Goal: Information Seeking & Learning: Learn about a topic

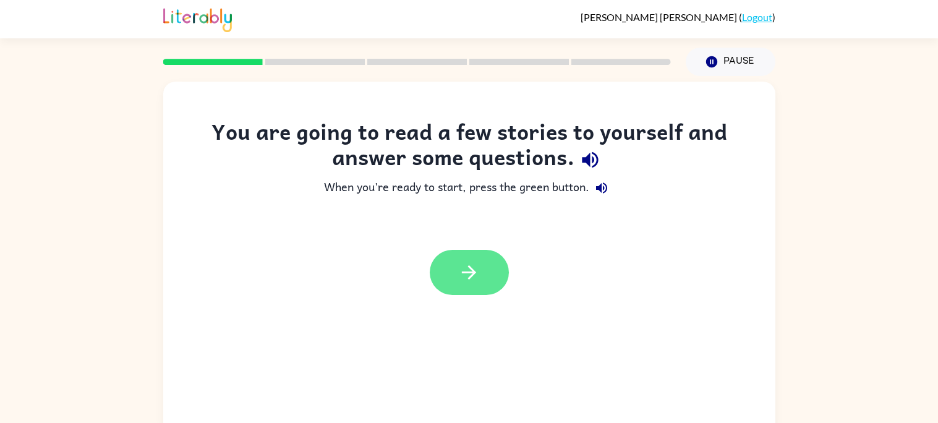
click at [482, 279] on button "button" at bounding box center [469, 272] width 79 height 45
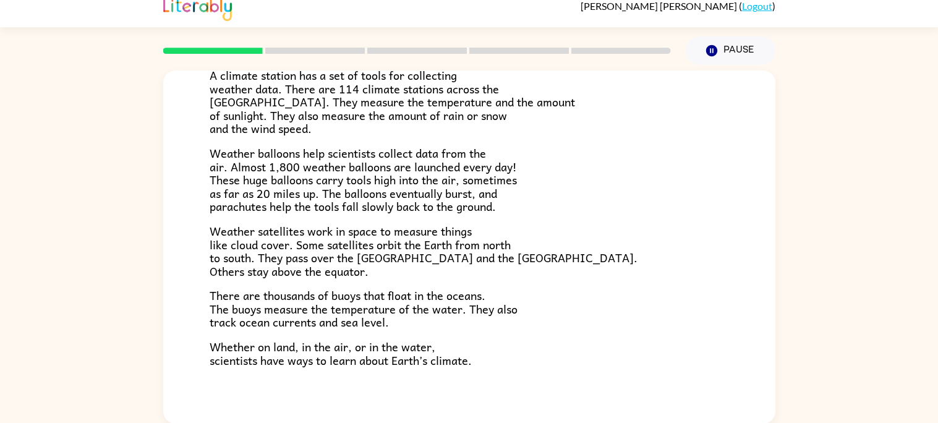
scroll to position [345, 0]
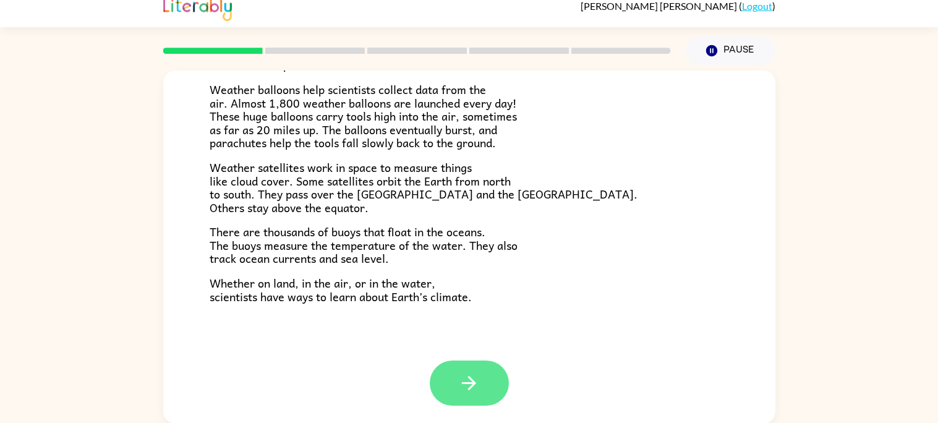
click at [449, 393] on button "button" at bounding box center [469, 383] width 79 height 45
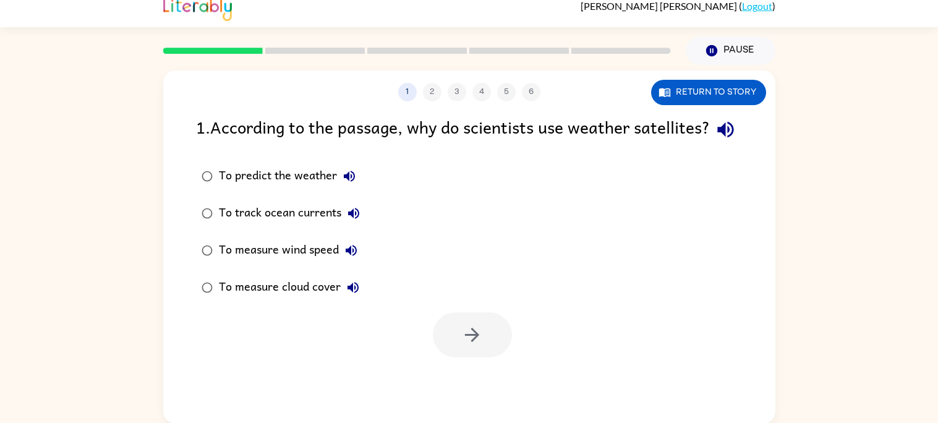
click at [254, 189] on div "To predict the weather" at bounding box center [290, 176] width 143 height 25
click at [464, 357] on button "button" at bounding box center [472, 334] width 79 height 45
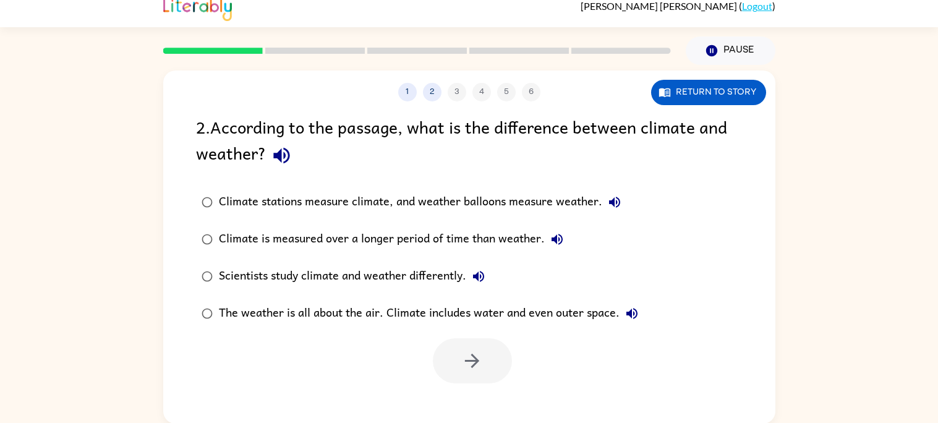
click at [228, 318] on div "The weather is all about the air. Climate includes water and even outer space." at bounding box center [431, 313] width 425 height 25
click at [450, 239] on div "Climate is measured over a longer period of time than weather." at bounding box center [394, 239] width 351 height 25
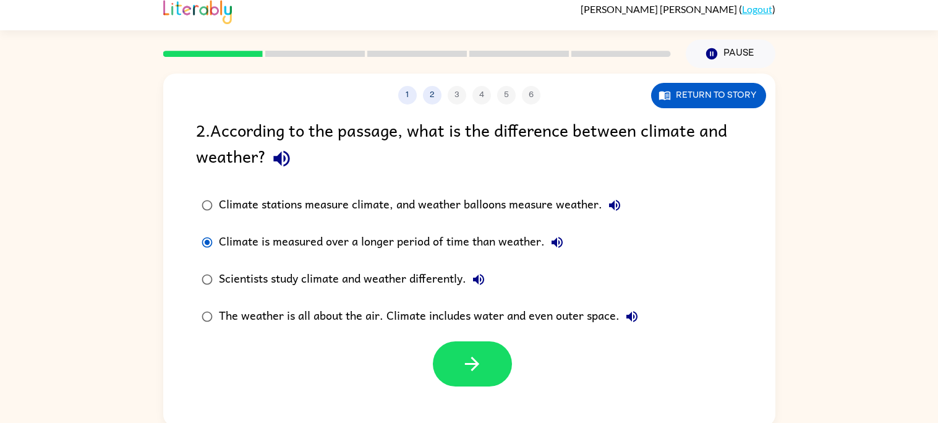
scroll to position [11, 0]
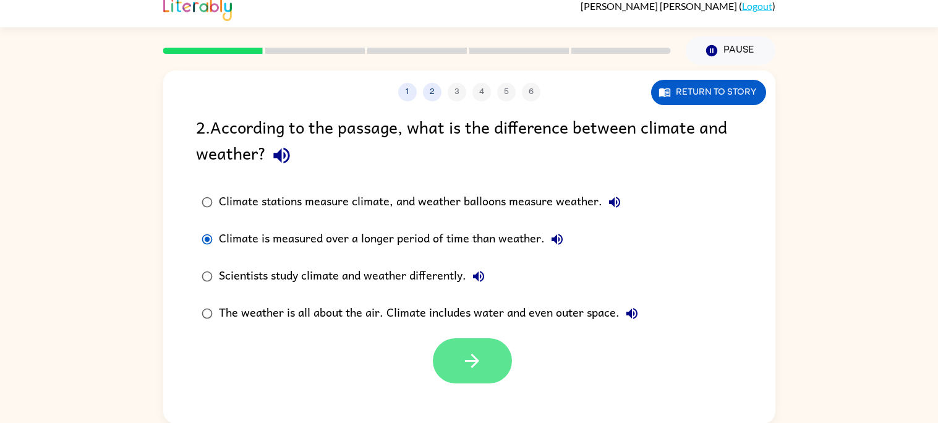
click at [456, 368] on button "button" at bounding box center [472, 360] width 79 height 45
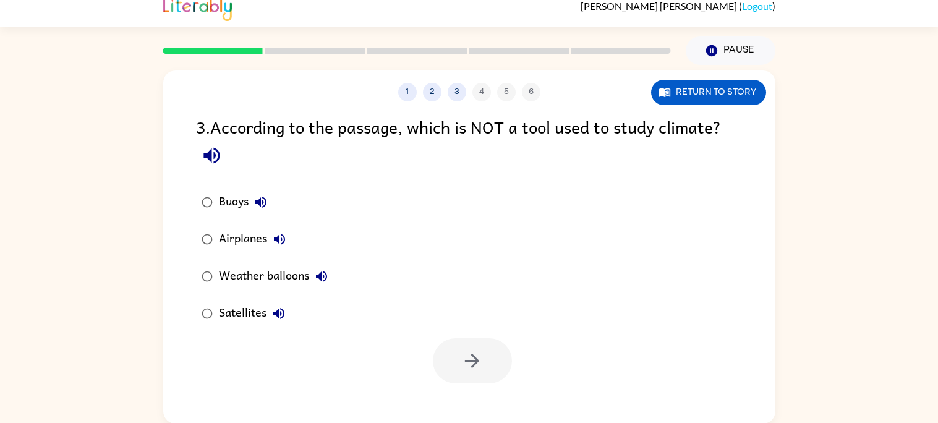
click at [457, 241] on div "Buoys Airplanes Weather balloons Satellites" at bounding box center [485, 258] width 579 height 148
click at [247, 286] on div "Weather balloons" at bounding box center [276, 276] width 115 height 25
click at [246, 241] on div "Airplanes" at bounding box center [255, 239] width 73 height 25
click at [454, 371] on button "button" at bounding box center [472, 360] width 79 height 45
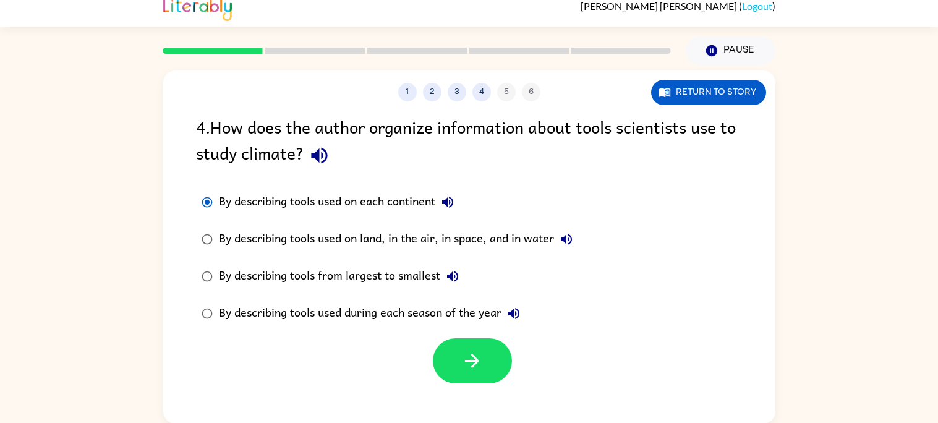
click at [253, 244] on div "By describing tools used on land, in the air, in space, and in water" at bounding box center [399, 239] width 360 height 25
click at [449, 365] on button "button" at bounding box center [472, 360] width 79 height 45
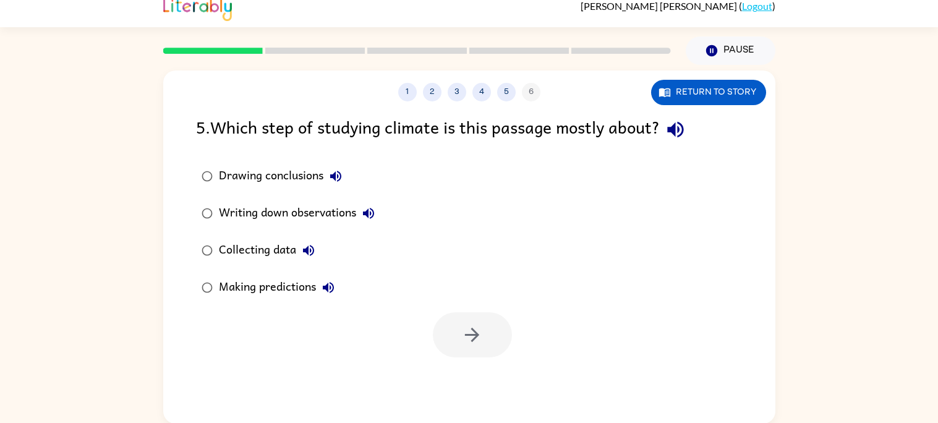
click at [466, 245] on div "Drawing conclusions Writing down observations Collecting data Making predictions" at bounding box center [485, 232] width 579 height 148
click at [276, 302] on label "Making predictions" at bounding box center [288, 287] width 198 height 37
click at [477, 337] on icon "button" at bounding box center [472, 335] width 22 height 22
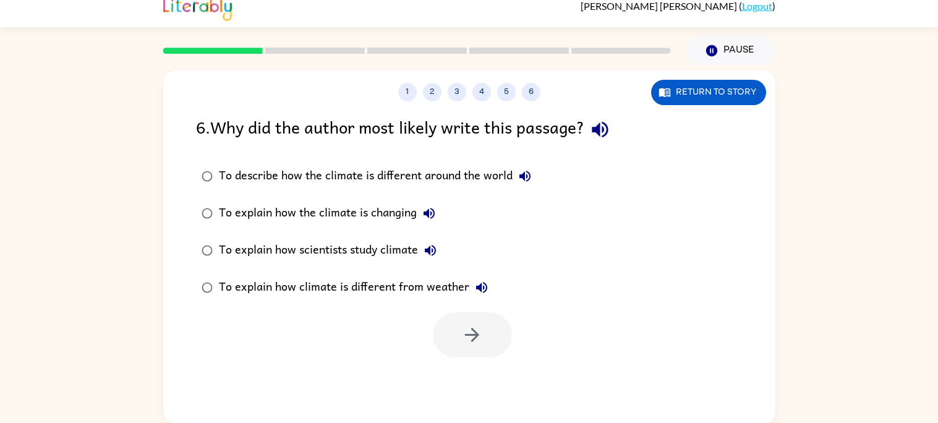
click at [460, 179] on div "To describe how the climate is different around the world" at bounding box center [378, 176] width 318 height 25
click at [224, 234] on label "To explain how scientists study climate" at bounding box center [366, 250] width 354 height 37
click at [234, 278] on div "To explain how climate is different from weather" at bounding box center [356, 287] width 275 height 25
click at [472, 334] on icon "button" at bounding box center [472, 335] width 14 height 14
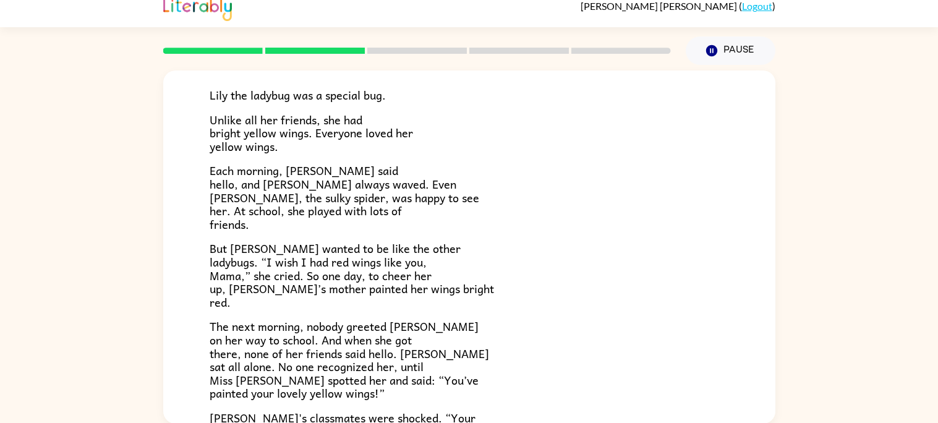
scroll to position [87, 0]
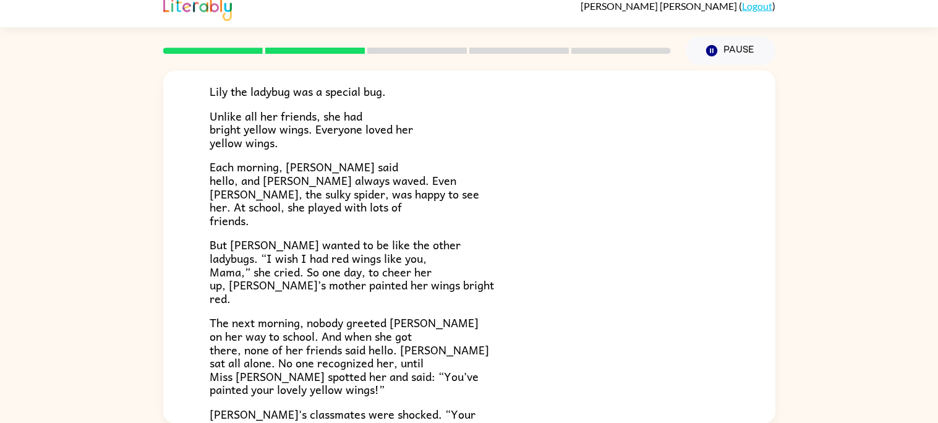
click at [743, 283] on div "[PERSON_NAME] [PERSON_NAME] the ladybug was a special bug. Unlike all her frien…" at bounding box center [469, 300] width 612 height 635
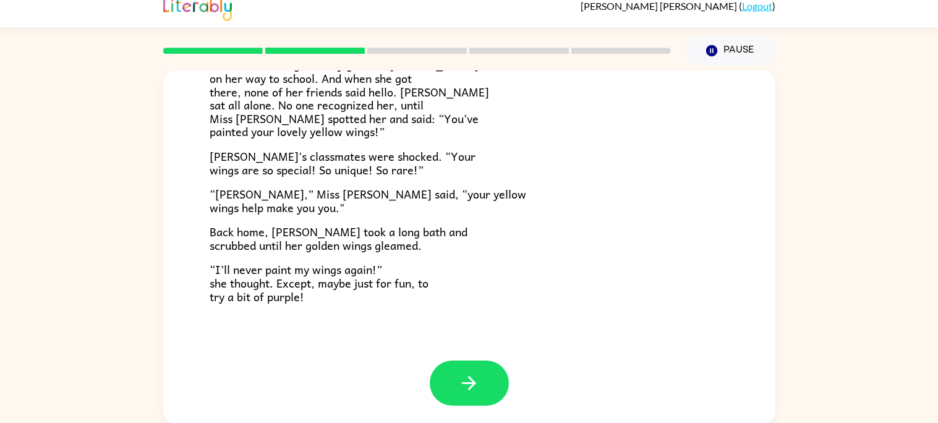
scroll to position [341, 0]
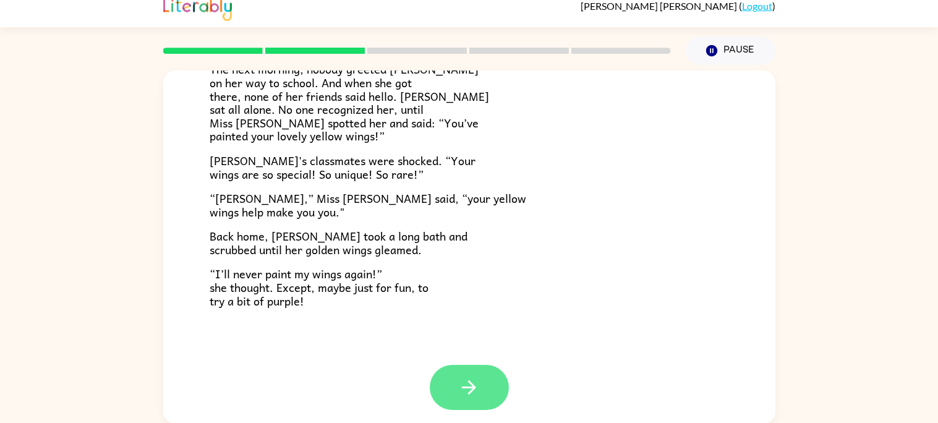
click at [474, 391] on icon "button" at bounding box center [469, 388] width 22 height 22
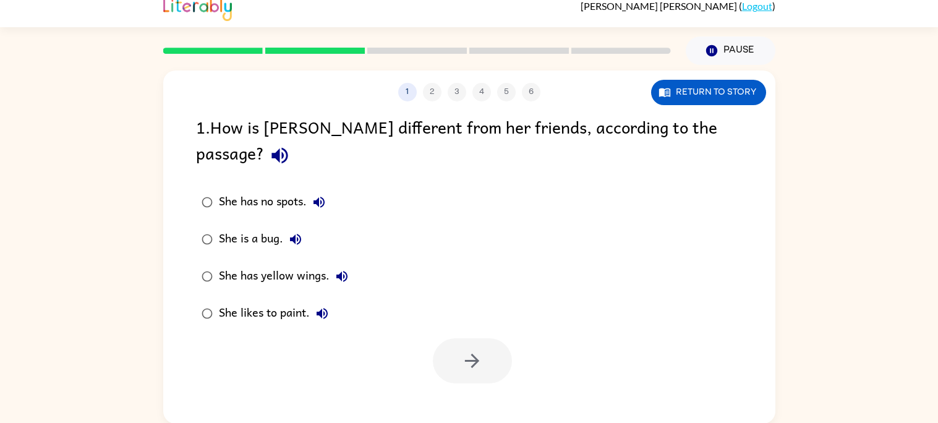
scroll to position [0, 0]
click at [458, 338] on div at bounding box center [472, 360] width 79 height 45
click at [279, 295] on label "She likes to paint." at bounding box center [274, 313] width 171 height 37
click at [279, 264] on div "She has yellow wings." at bounding box center [286, 276] width 135 height 25
click at [449, 338] on button "button" at bounding box center [472, 360] width 79 height 45
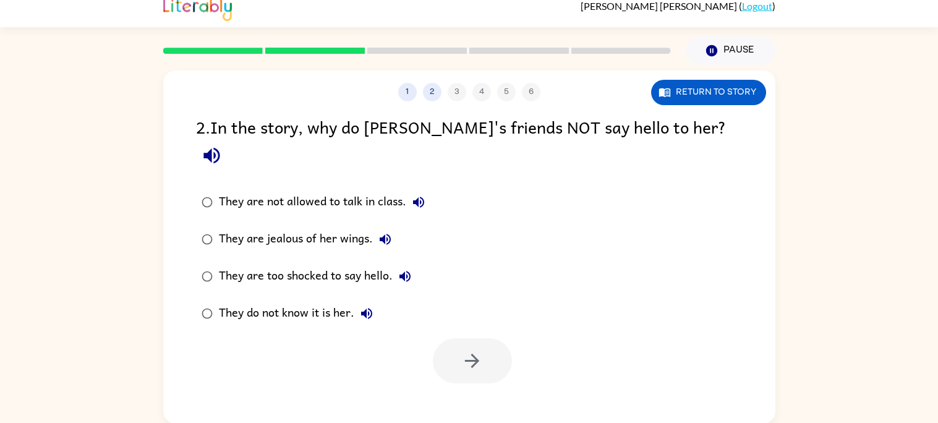
click at [451, 338] on div at bounding box center [472, 360] width 79 height 45
click at [328, 305] on label "They do not know it is her." at bounding box center [313, 313] width 248 height 37
click at [336, 227] on div "They are jealous of her wings." at bounding box center [308, 239] width 179 height 25
click at [487, 346] on button "button" at bounding box center [472, 360] width 79 height 45
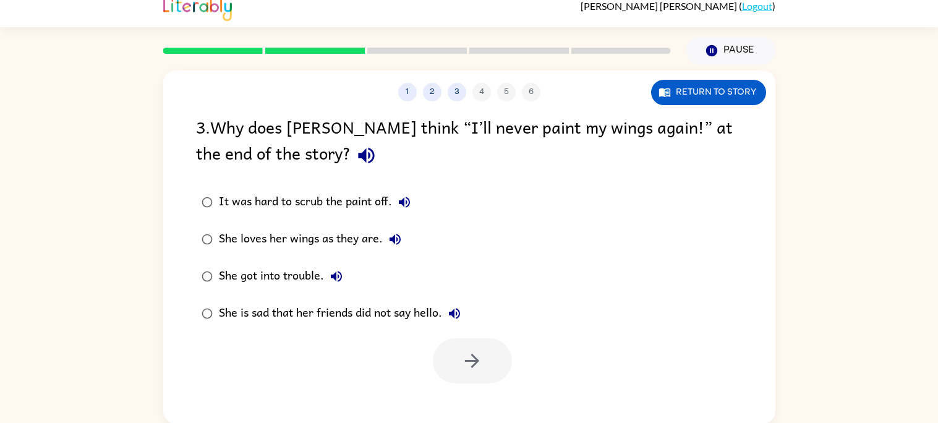
click at [230, 203] on div "It was hard to scrub the paint off." at bounding box center [318, 202] width 198 height 25
click at [479, 377] on button "button" at bounding box center [472, 360] width 79 height 45
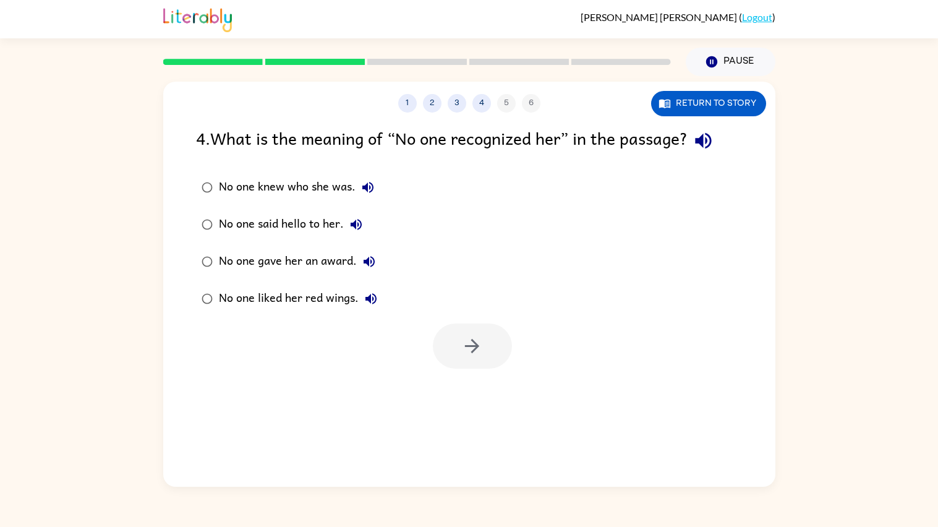
click at [299, 190] on div "No one knew who she was." at bounding box center [299, 187] width 161 height 25
click at [458, 338] on button "button" at bounding box center [472, 345] width 79 height 45
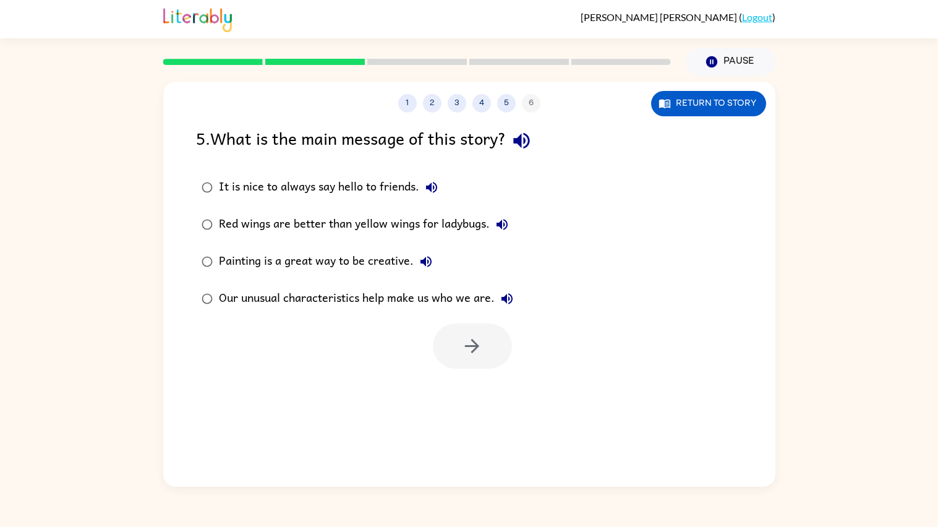
click at [482, 289] on div "Our unusual characteristics help make us who we are." at bounding box center [369, 298] width 301 height 25
click at [474, 338] on icon "button" at bounding box center [472, 346] width 22 height 22
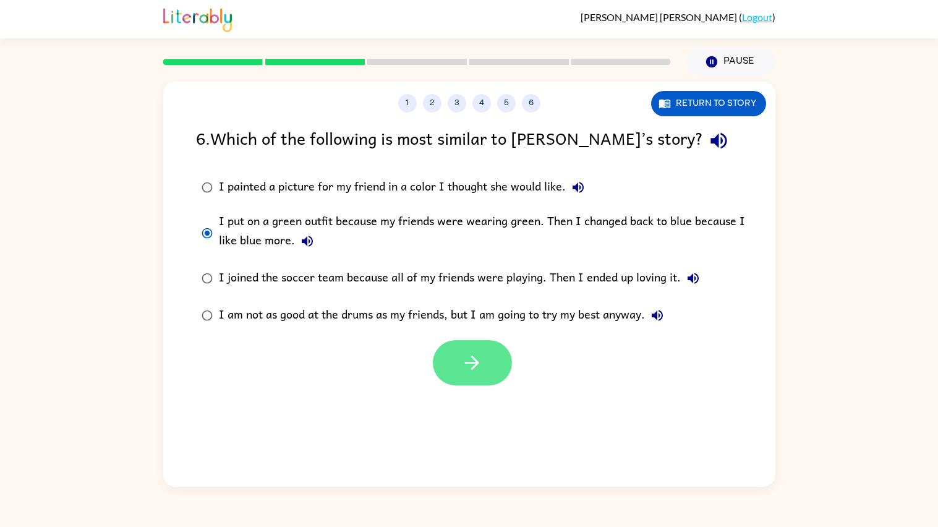
click at [469, 363] on icon "button" at bounding box center [472, 363] width 14 height 14
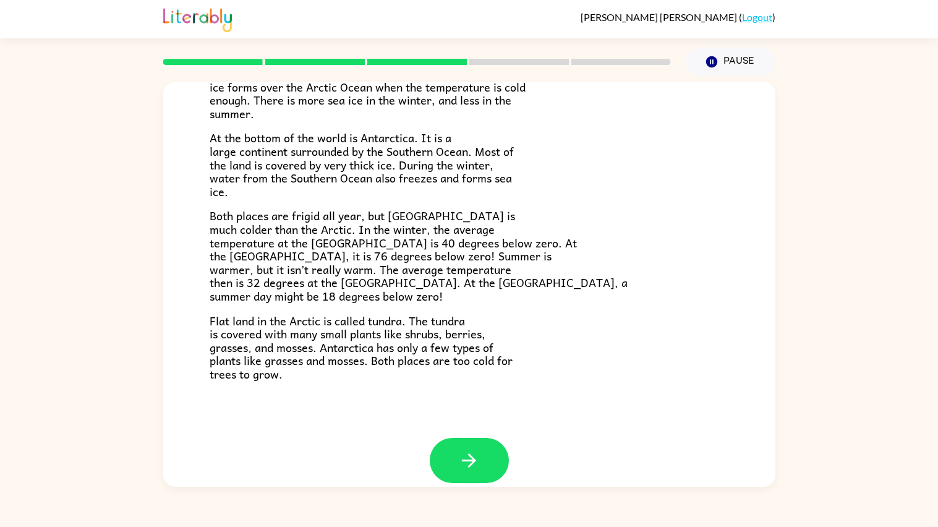
scroll to position [195, 0]
click at [476, 422] on icon "button" at bounding box center [469, 460] width 22 height 22
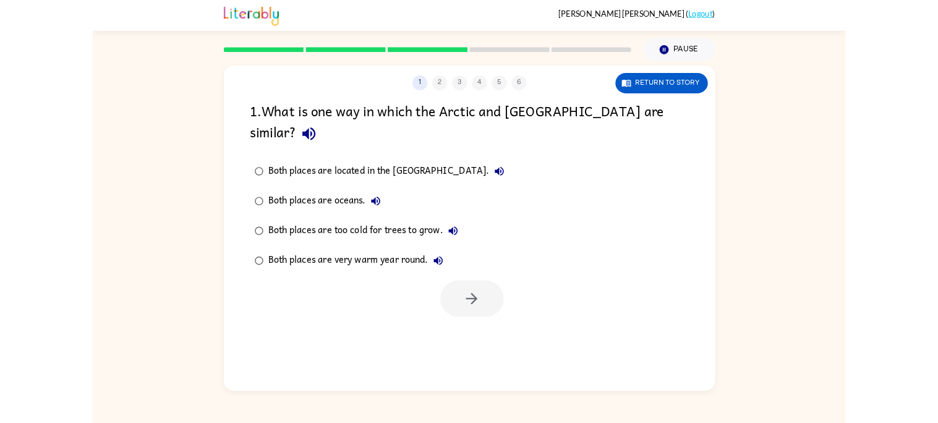
scroll to position [0, 0]
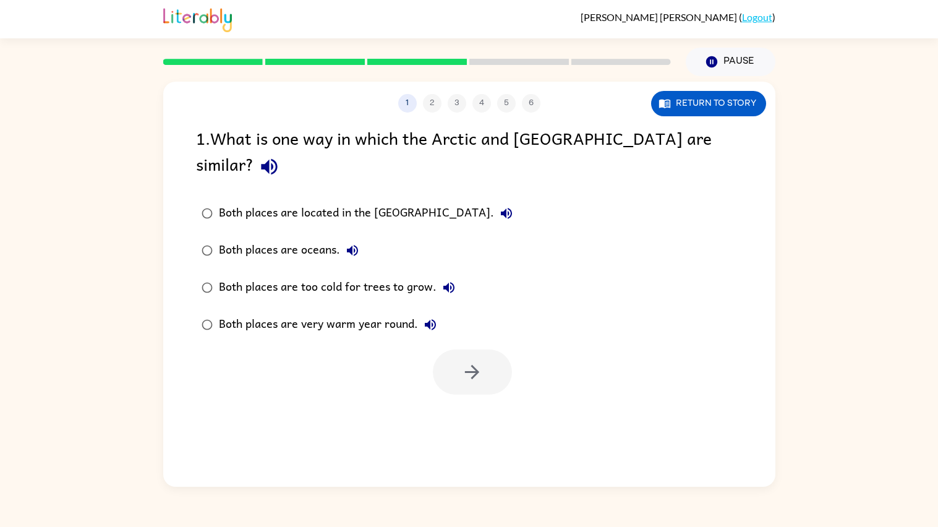
click at [632, 195] on div "Both places are located in the [GEOGRAPHIC_DATA]. Both places are oceans. Both …" at bounding box center [485, 269] width 579 height 148
click at [379, 201] on div "Both places are located in the [GEOGRAPHIC_DATA]." at bounding box center [369, 213] width 300 height 25
click at [302, 238] on div "Both places are oceans." at bounding box center [292, 250] width 146 height 25
click at [355, 275] on div "Both places are too cold for trees to grow." at bounding box center [340, 287] width 242 height 25
click at [463, 361] on icon "button" at bounding box center [472, 372] width 22 height 22
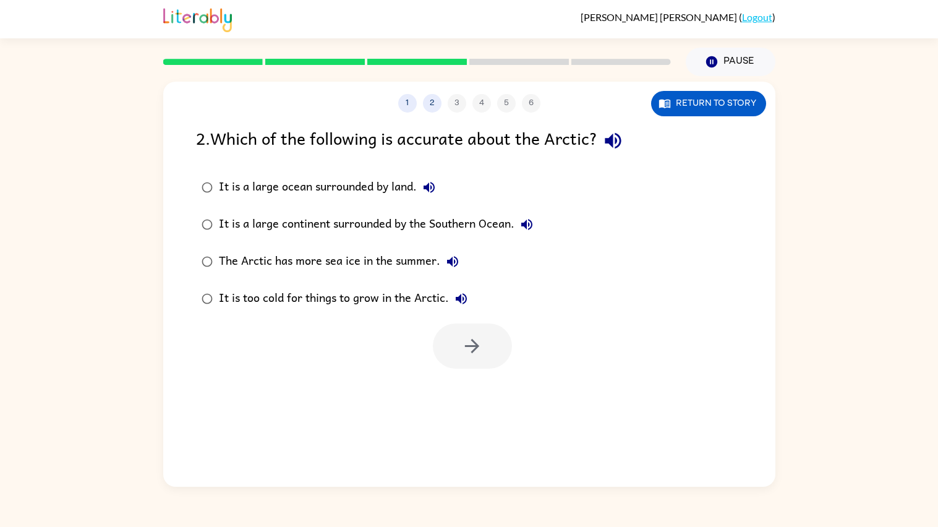
click at [400, 301] on div "It is too cold for things to grow in the Arctic." at bounding box center [346, 298] width 255 height 25
click at [365, 182] on div "It is a large ocean surrounded by land." at bounding box center [330, 187] width 223 height 25
click at [259, 312] on label "It is too cold for things to grow in the Arctic." at bounding box center [367, 298] width 356 height 37
click at [481, 363] on button "button" at bounding box center [472, 345] width 79 height 45
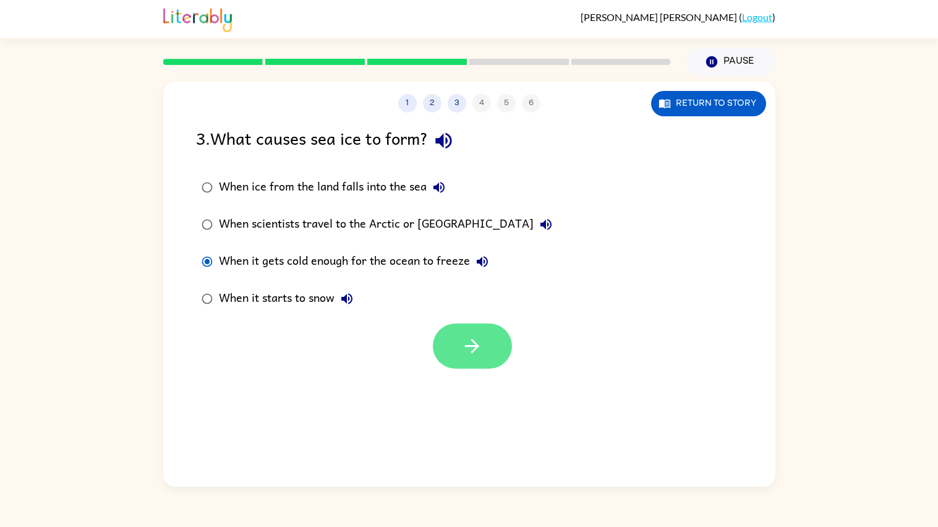
click at [484, 362] on button "button" at bounding box center [472, 345] width 79 height 45
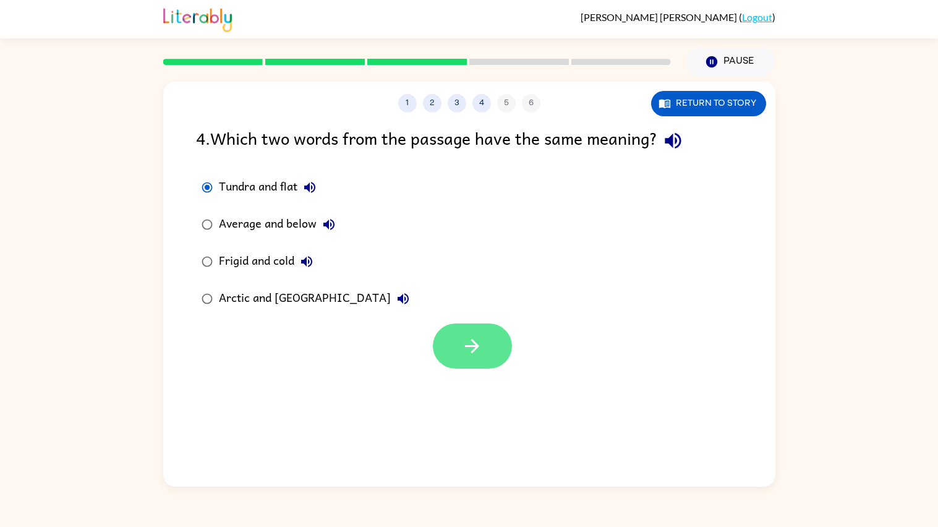
click at [468, 362] on button "button" at bounding box center [472, 345] width 79 height 45
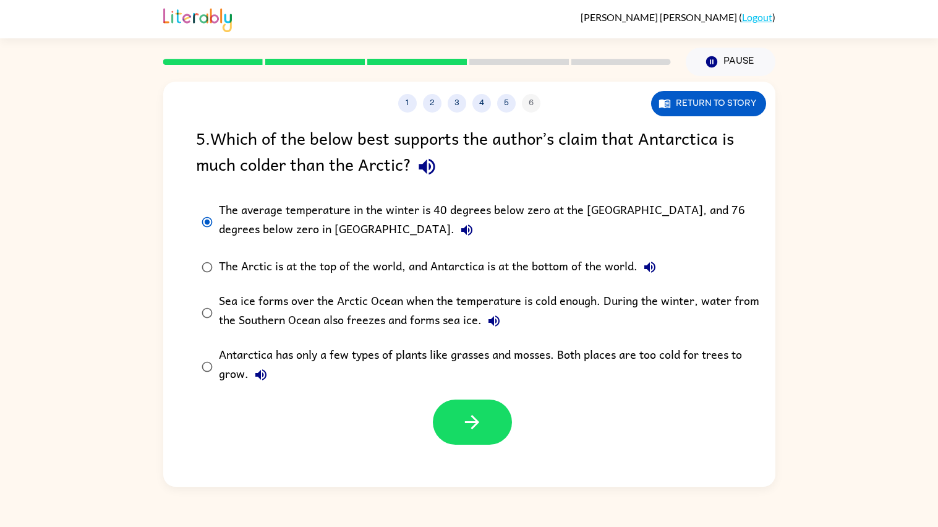
click at [89, 276] on div "1 2 3 4 5 6 Return to story 5 . Which of the below best supports the author’s c…" at bounding box center [469, 281] width 938 height 411
click at [89, 281] on div "1 2 3 4 5 6 Return to story 5 . Which of the below best supports the author’s c…" at bounding box center [469, 281] width 938 height 411
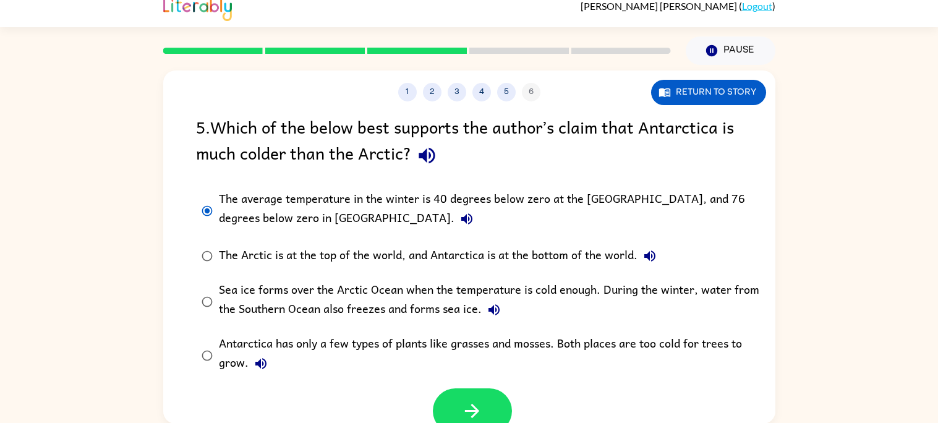
scroll to position [10, 0]
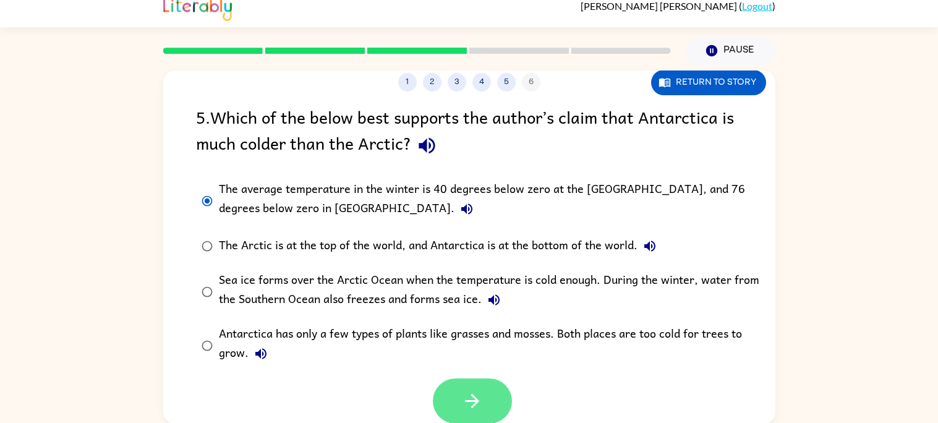
click at [486, 409] on button "button" at bounding box center [472, 400] width 79 height 45
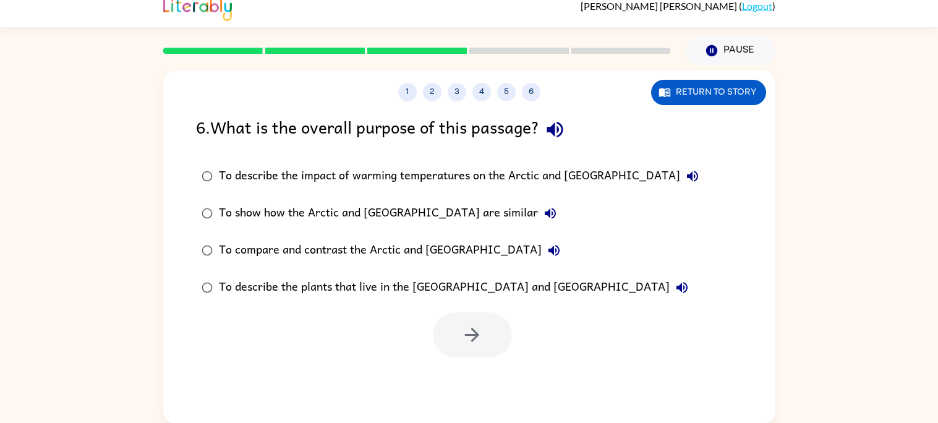
scroll to position [0, 0]
click at [532, 181] on div "To describe the impact of warming temperatures on the Arctic and [GEOGRAPHIC_DA…" at bounding box center [462, 176] width 486 height 25
click at [477, 285] on div "To describe the plants that live in the [GEOGRAPHIC_DATA] and [GEOGRAPHIC_DATA]" at bounding box center [457, 287] width 476 height 25
click at [477, 293] on div "To describe the plants that live in the [GEOGRAPHIC_DATA] and [GEOGRAPHIC_DATA]" at bounding box center [457, 287] width 476 height 25
click at [477, 294] on div "To describe the plants that live in the [GEOGRAPHIC_DATA] and [GEOGRAPHIC_DATA]" at bounding box center [457, 287] width 476 height 25
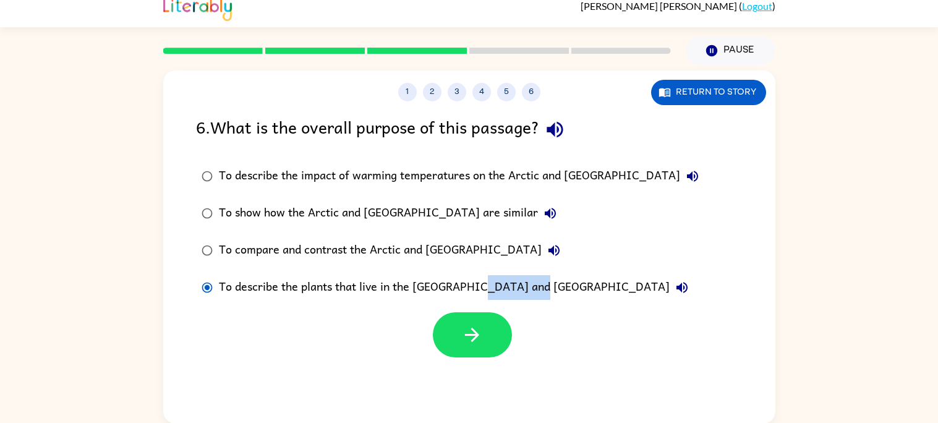
click at [501, 288] on div "To describe the plants that live in the [GEOGRAPHIC_DATA] and [GEOGRAPHIC_DATA]" at bounding box center [457, 287] width 476 height 25
click at [502, 288] on div "To describe the plants that live in the [GEOGRAPHIC_DATA] and [GEOGRAPHIC_DATA]" at bounding box center [457, 287] width 476 height 25
click at [504, 288] on div "To describe the plants that live in the [GEOGRAPHIC_DATA] and [GEOGRAPHIC_DATA]" at bounding box center [457, 287] width 476 height 25
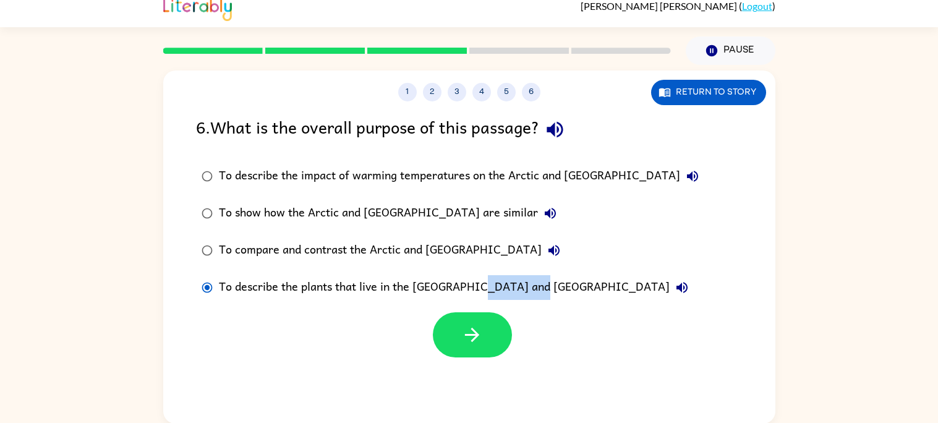
click at [625, 227] on label "To show how the Arctic and [GEOGRAPHIC_DATA] are similar" at bounding box center [450, 213] width 522 height 37
click at [456, 257] on div "To compare and contrast the Arctic and [GEOGRAPHIC_DATA]" at bounding box center [393, 250] width 348 height 25
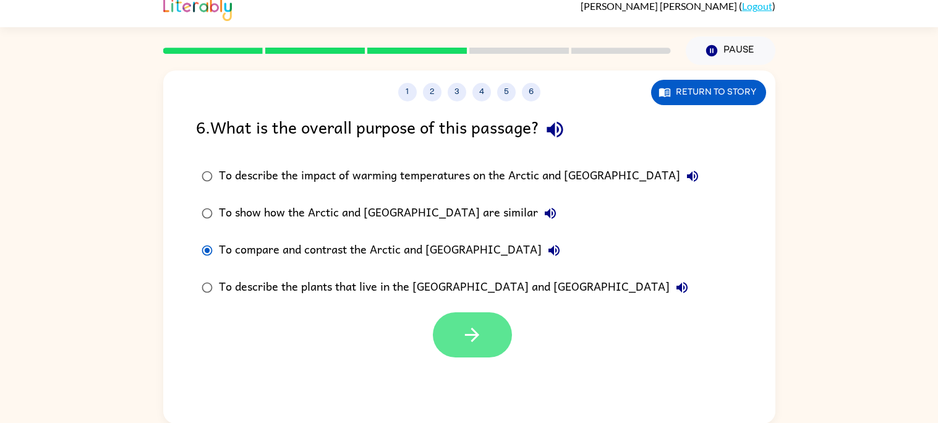
click at [473, 321] on button "button" at bounding box center [472, 334] width 79 height 45
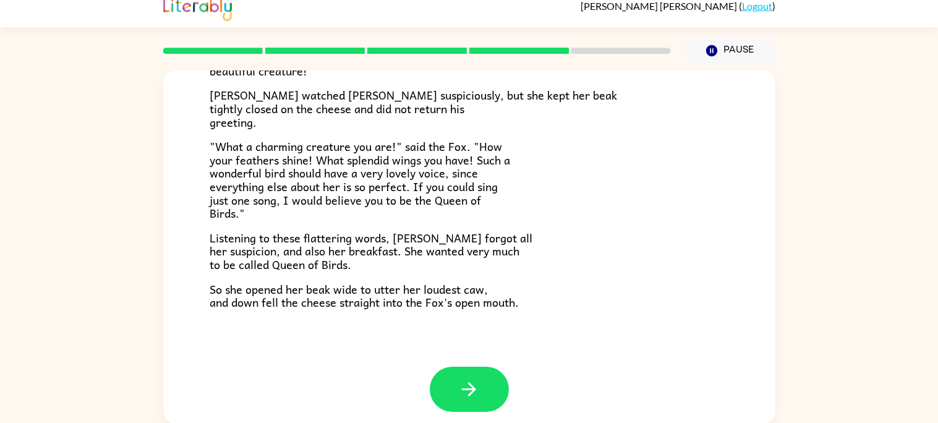
scroll to position [243, 0]
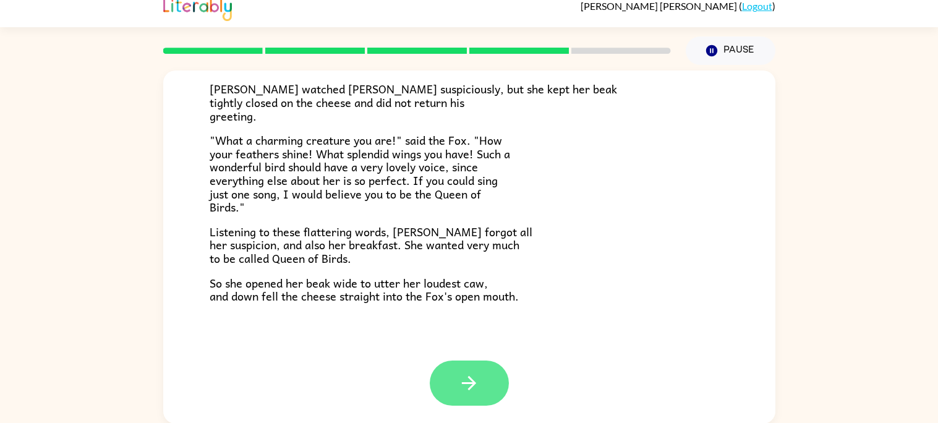
click at [446, 369] on button "button" at bounding box center [469, 383] width 79 height 45
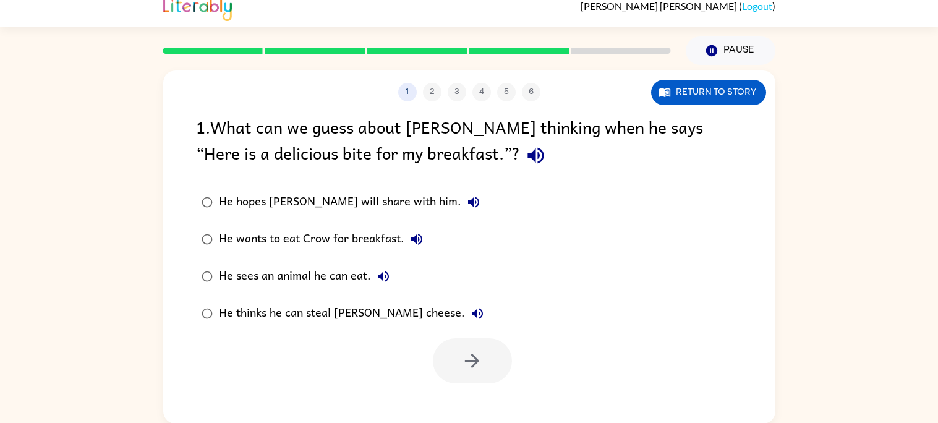
click at [230, 213] on div "He hopes [PERSON_NAME] will share with him." at bounding box center [352, 202] width 267 height 25
click at [490, 371] on button "button" at bounding box center [472, 360] width 79 height 45
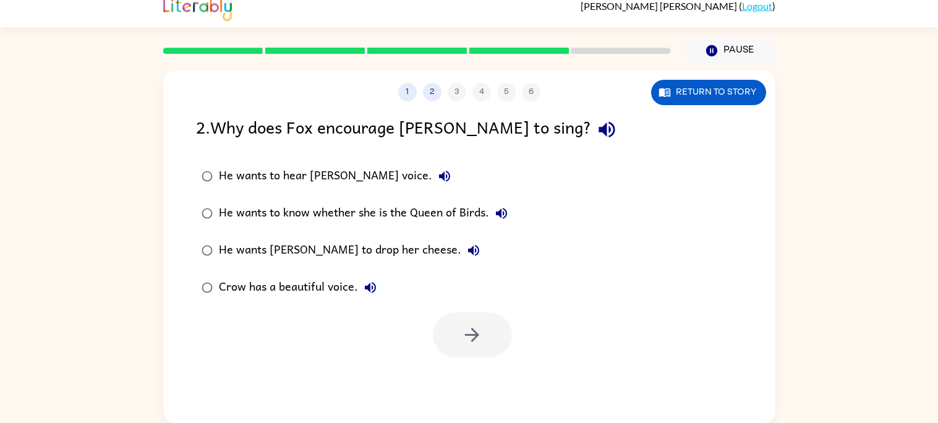
click at [471, 166] on label "He wants to hear [PERSON_NAME] voice." at bounding box center [354, 176] width 331 height 37
click at [464, 209] on div "He wants to know whether she is the Queen of Birds." at bounding box center [366, 213] width 295 height 25
click at [468, 318] on button "button" at bounding box center [472, 334] width 79 height 45
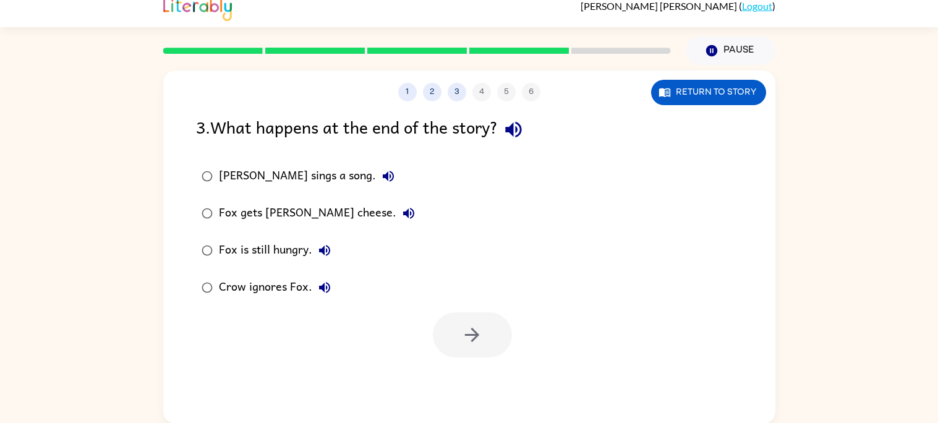
click at [275, 185] on div "[PERSON_NAME] sings a song." at bounding box center [310, 176] width 182 height 25
click at [476, 335] on icon "button" at bounding box center [472, 335] width 14 height 14
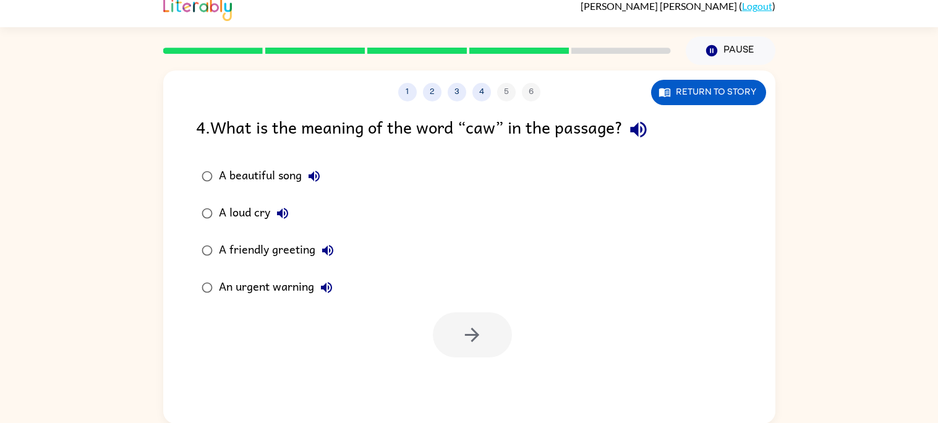
click at [451, 179] on div "A beautiful song A loud cry A friendly greeting An urgent warning" at bounding box center [485, 232] width 579 height 148
click at [234, 208] on div "A loud cry" at bounding box center [257, 213] width 76 height 25
click at [485, 356] on button "button" at bounding box center [472, 334] width 79 height 45
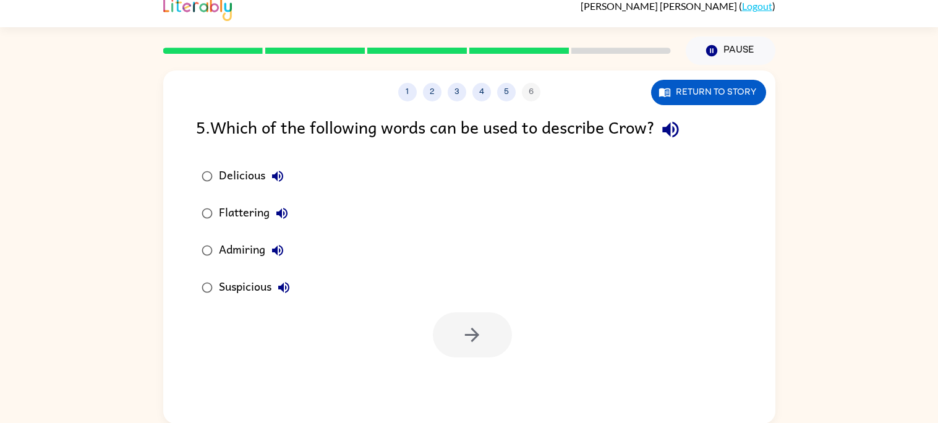
click at [442, 254] on div "Delicious Flattering Admiring Suspicious" at bounding box center [485, 232] width 579 height 148
click at [227, 291] on div "Suspicious" at bounding box center [257, 287] width 77 height 25
click at [224, 317] on div at bounding box center [469, 331] width 612 height 51
click at [236, 297] on div "Suspicious" at bounding box center [257, 287] width 77 height 25
click at [226, 158] on label "Delicious" at bounding box center [245, 176] width 113 height 37
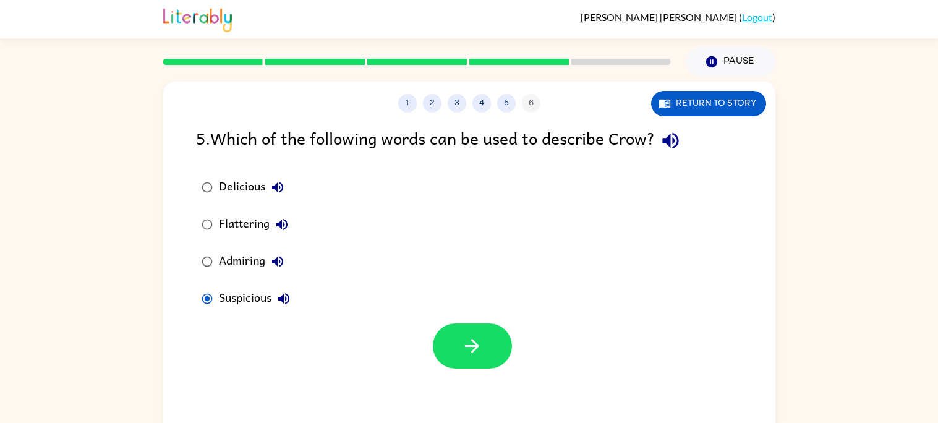
click at [229, 190] on div "Delicious" at bounding box center [254, 187] width 71 height 25
click at [448, 356] on button "button" at bounding box center [472, 345] width 79 height 45
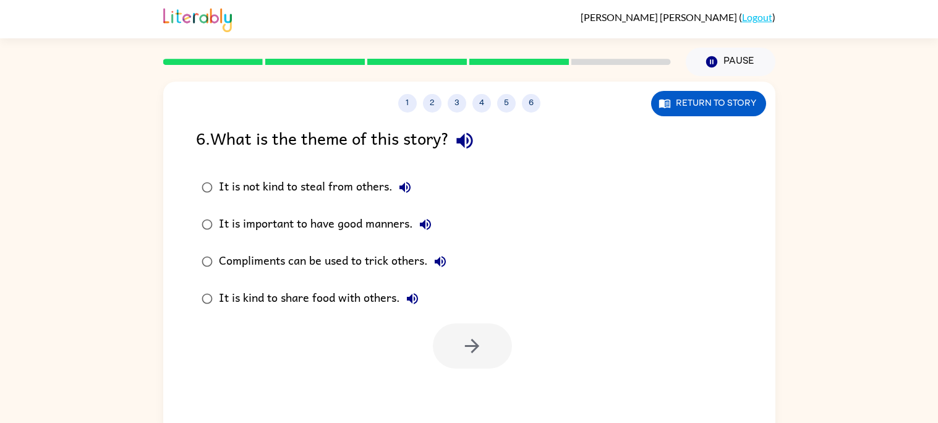
click at [327, 219] on div "It is important to have good manners." at bounding box center [328, 224] width 219 height 25
click at [445, 367] on button "button" at bounding box center [472, 345] width 79 height 45
